Goal: Navigation & Orientation: Find specific page/section

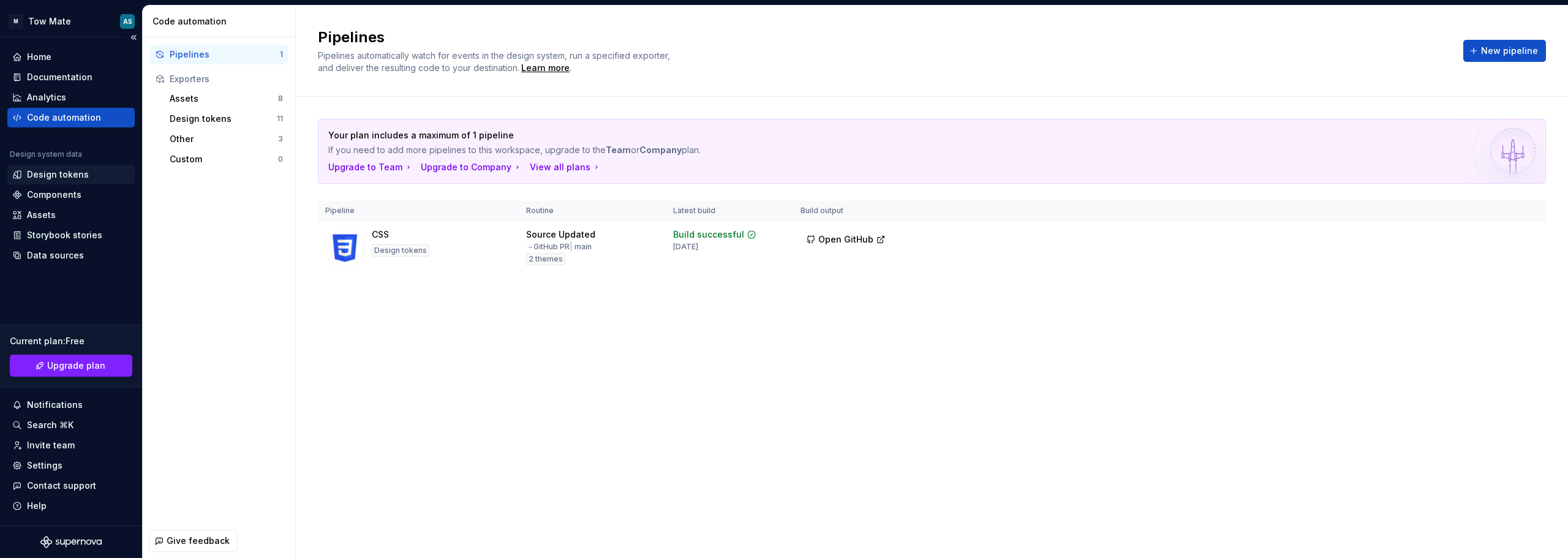
click at [62, 178] on div "Design tokens" at bounding box center [57, 174] width 62 height 12
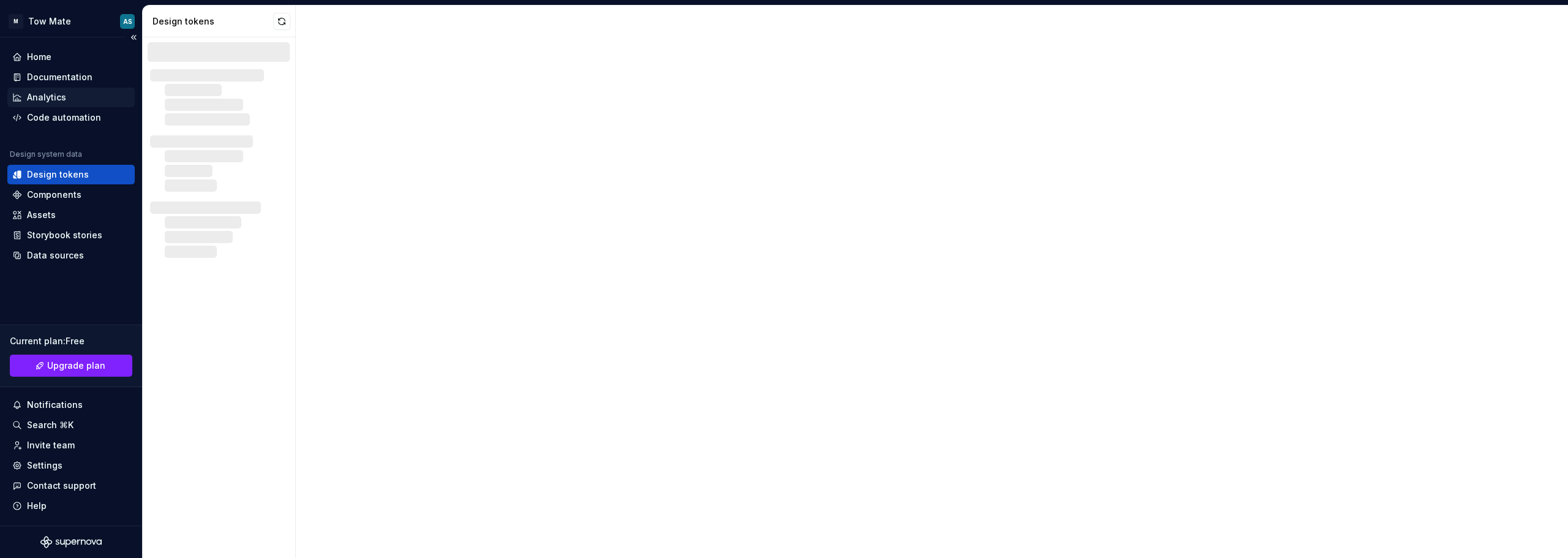
click at [66, 97] on div "Analytics" at bounding box center [71, 97] width 117 height 12
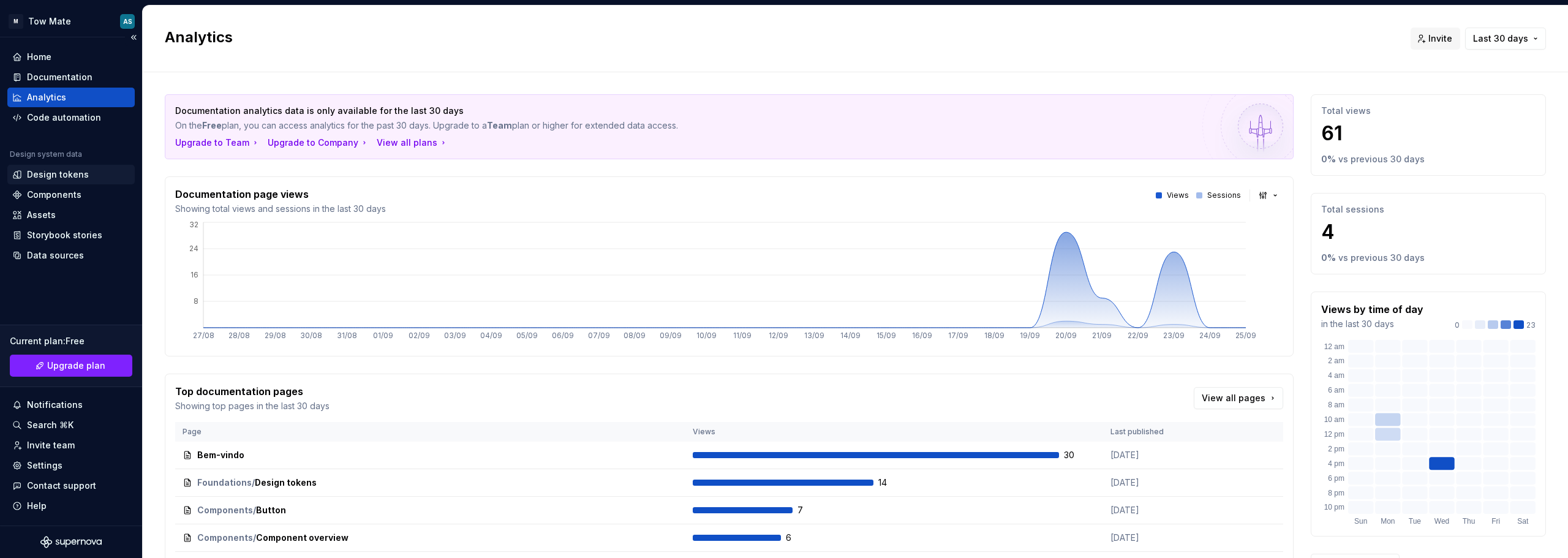
click at [92, 172] on div "Design tokens" at bounding box center [71, 174] width 117 height 12
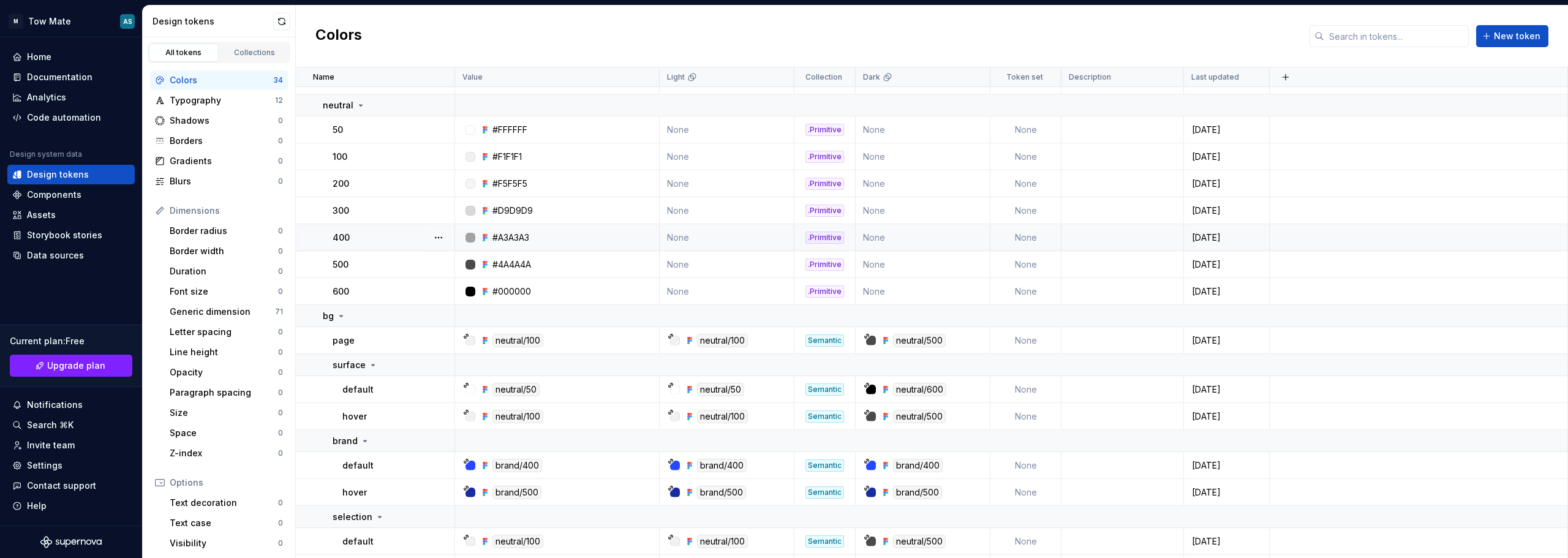
scroll to position [551, 0]
